Goal: Information Seeking & Learning: Learn about a topic

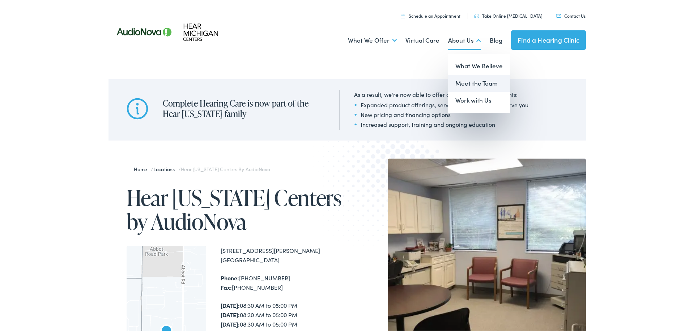
click at [463, 81] on link "Meet the Team" at bounding box center [479, 81] width 62 height 17
click at [461, 38] on link "About Us" at bounding box center [464, 39] width 33 height 27
click at [469, 81] on link "Meet the Team" at bounding box center [479, 81] width 62 height 17
